Goal: Transaction & Acquisition: Book appointment/travel/reservation

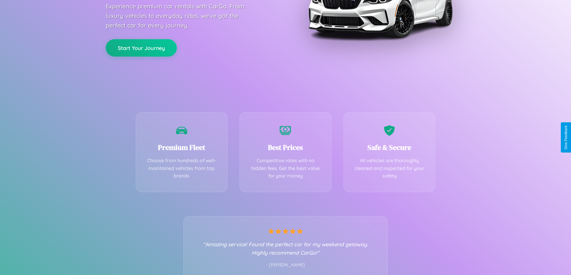
scroll to position [118, 0]
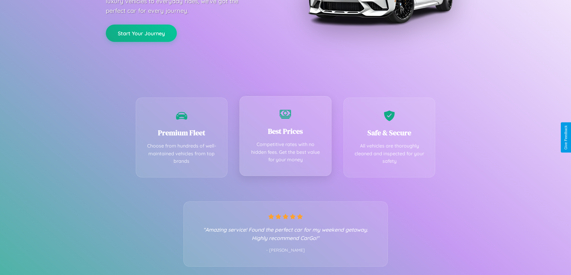
click at [285, 138] on div "Best Prices Competitive rates with no hidden fees. Get the best value for your …" at bounding box center [285, 136] width 92 height 80
click at [141, 33] on button "Start Your Journey" at bounding box center [141, 32] width 71 height 17
click at [141, 32] on button "Start Your Journey" at bounding box center [141, 32] width 71 height 17
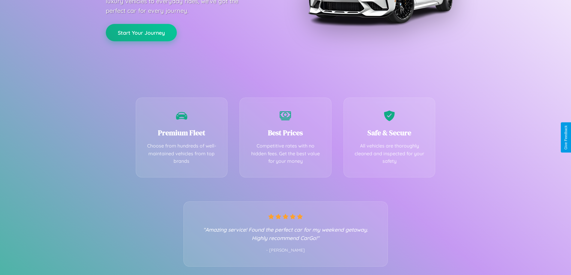
click at [141, 32] on button "Start Your Journey" at bounding box center [141, 32] width 71 height 17
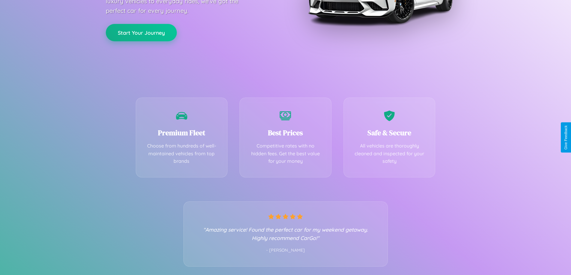
click at [141, 32] on button "Start Your Journey" at bounding box center [141, 32] width 71 height 17
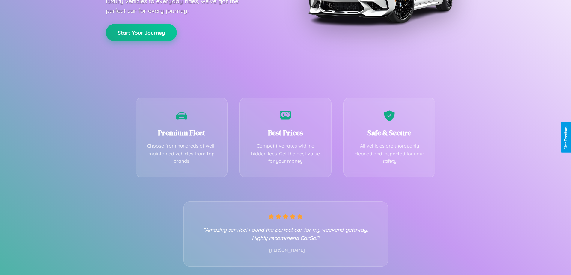
click at [141, 32] on button "Start Your Journey" at bounding box center [141, 32] width 71 height 17
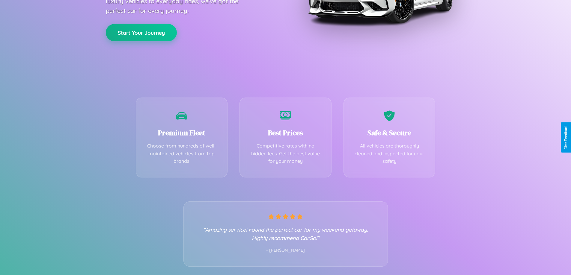
click at [141, 32] on button "Start Your Journey" at bounding box center [141, 32] width 71 height 17
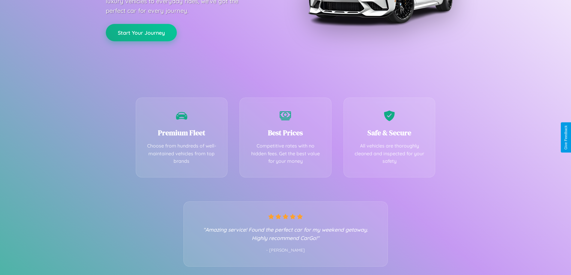
click at [141, 32] on button "Start Your Journey" at bounding box center [141, 32] width 71 height 17
